Goal: Check status: Check status

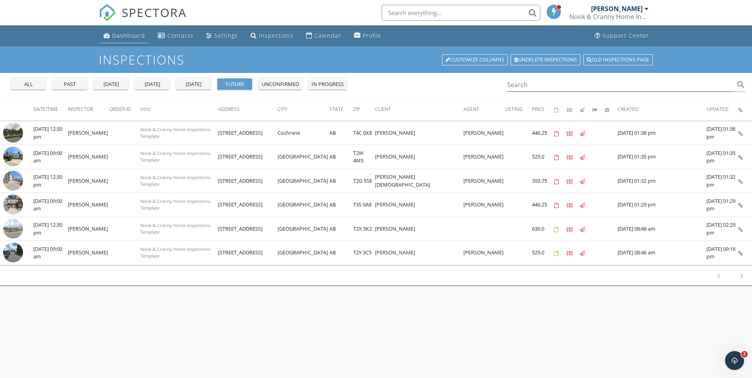
click at [128, 38] on div "Dashboard" at bounding box center [128, 36] width 33 height 8
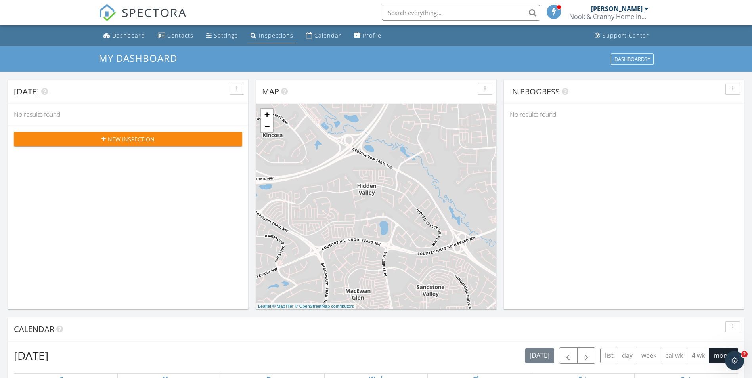
click at [259, 34] on div "Inspections" at bounding box center [276, 36] width 34 height 8
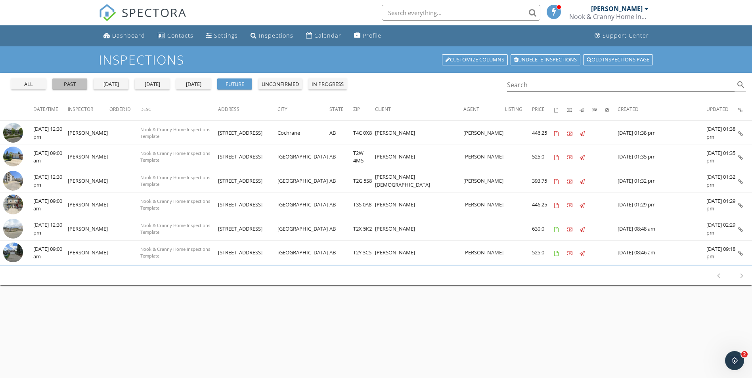
click at [80, 86] on div "past" at bounding box center [70, 84] width 29 height 8
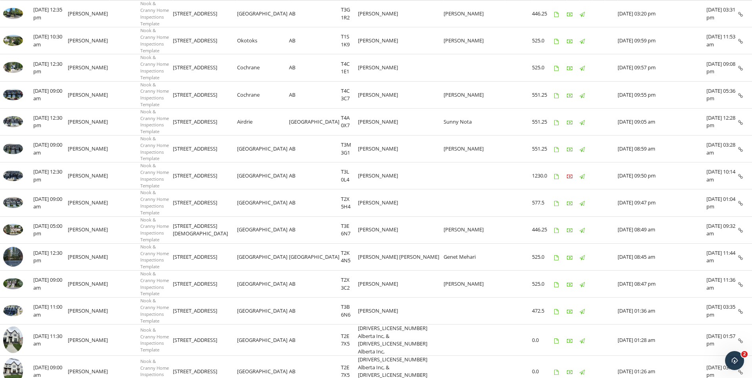
scroll to position [341, 0]
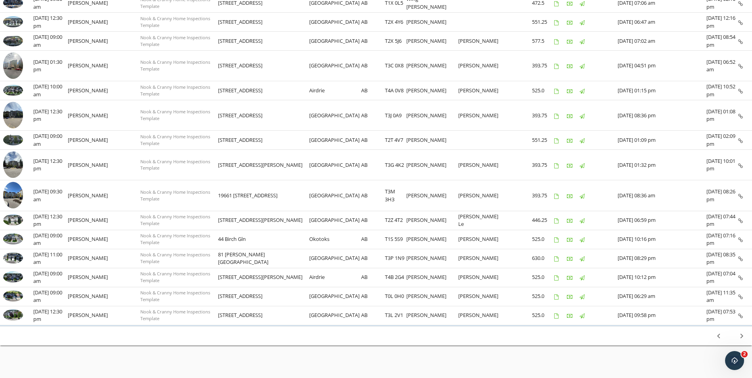
scroll to position [337, 0]
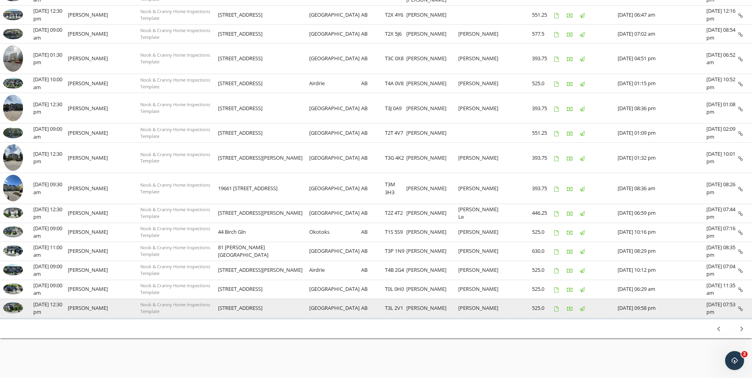
click at [9, 310] on img at bounding box center [13, 308] width 20 height 11
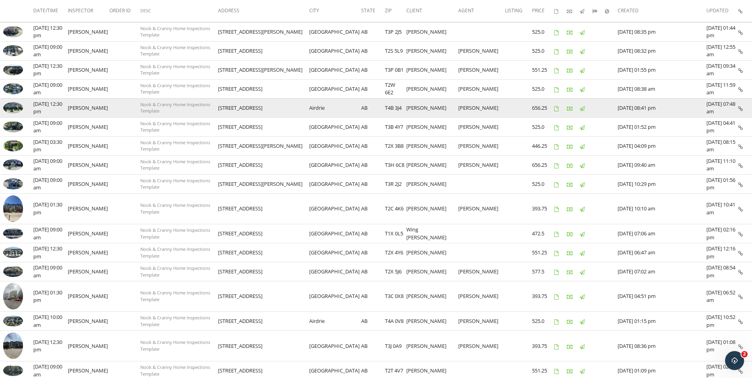
scroll to position [0, 0]
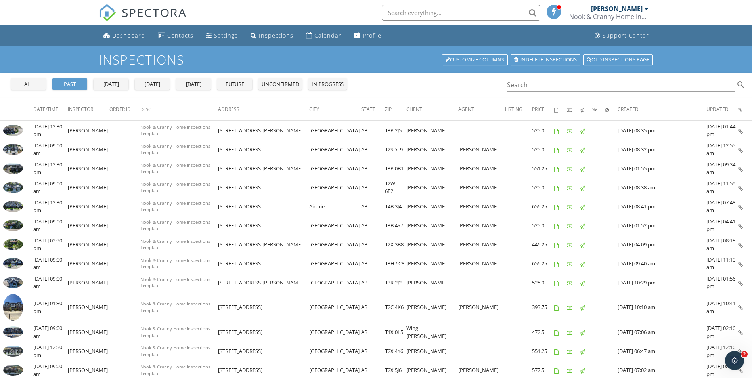
click at [117, 33] on div "Dashboard" at bounding box center [128, 36] width 33 height 8
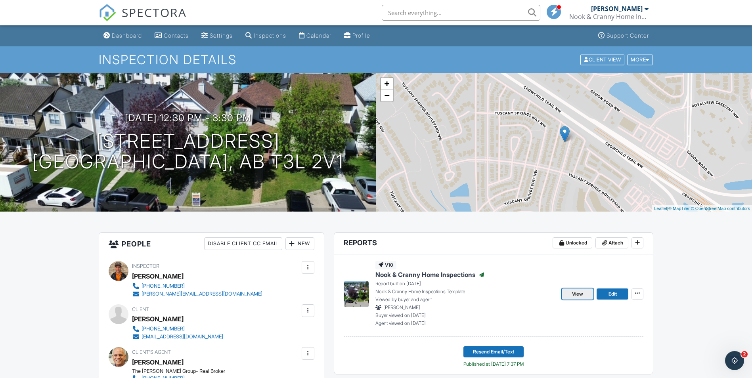
click at [576, 296] on span "View" at bounding box center [577, 294] width 11 height 8
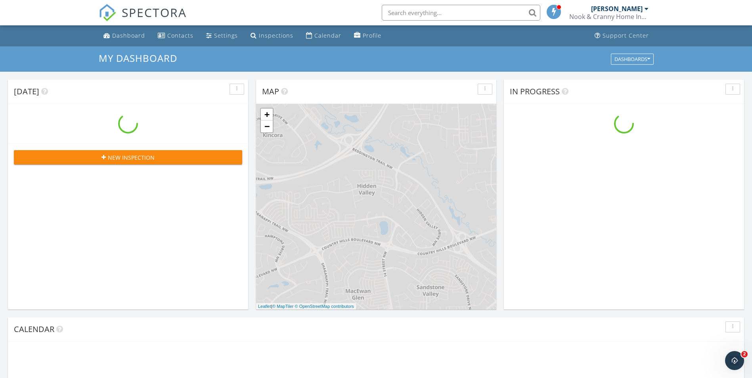
scroll to position [734, 765]
